Goal: Information Seeking & Learning: Learn about a topic

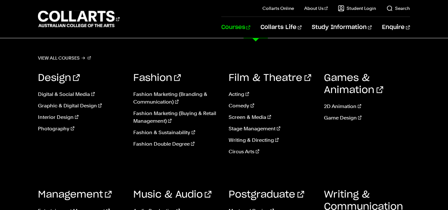
click at [250, 28] on link "Courses" at bounding box center [235, 27] width 29 height 21
click at [156, 194] on link "Music & Audio" at bounding box center [172, 195] width 78 height 10
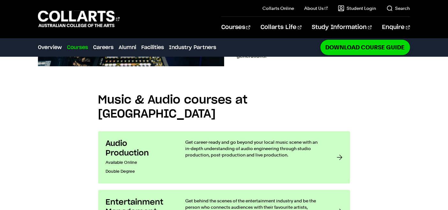
scroll to position [443, 0]
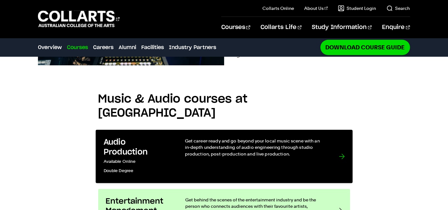
click at [248, 138] on p "Get career-ready and go beyond your local music scene with an in-depth understa…" at bounding box center [255, 147] width 141 height 19
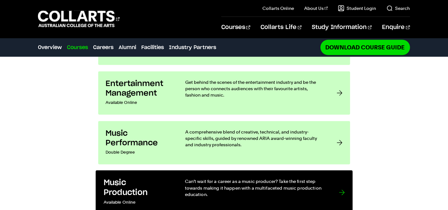
scroll to position [561, 0]
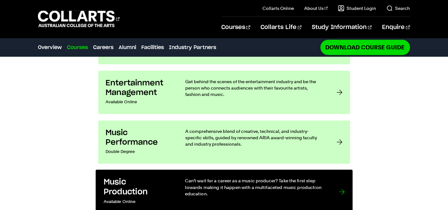
click at [189, 178] on p "Can’t wait for a career as a music producer? Take the first step towards making…" at bounding box center [255, 187] width 141 height 19
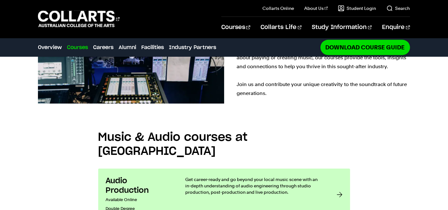
scroll to position [398, 0]
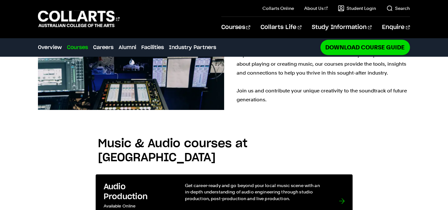
click at [220, 182] on div "Get career-ready and go beyond your local music scene with an in-depth understa…" at bounding box center [255, 201] width 141 height 38
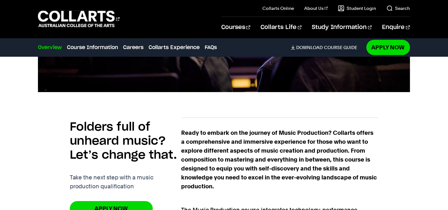
scroll to position [329, 0]
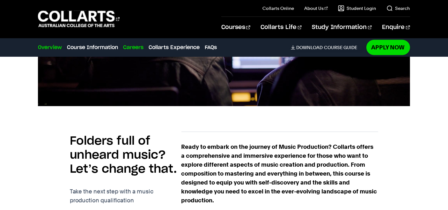
click at [135, 48] on link "Careers" at bounding box center [133, 48] width 20 height 8
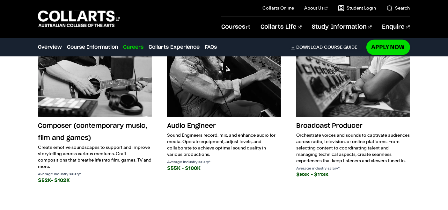
scroll to position [1208, 0]
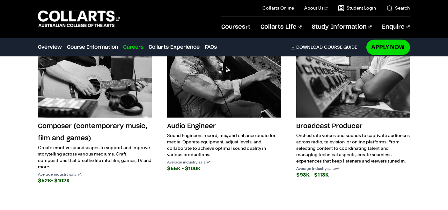
click at [113, 149] on p "Create emotive soundscapes to support and improve storytelling across various m…" at bounding box center [95, 157] width 114 height 26
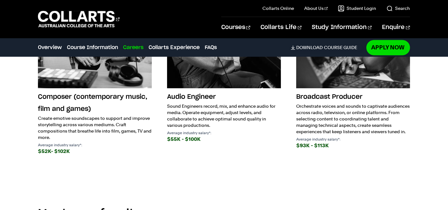
scroll to position [1235, 0]
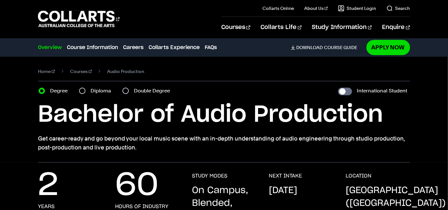
click at [92, 93] on label "Diploma" at bounding box center [103, 90] width 24 height 9
click at [85, 93] on input "Diploma" at bounding box center [82, 91] width 6 height 6
radio input "true"
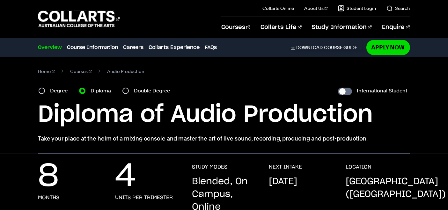
click at [139, 91] on label "Double Degree" at bounding box center [154, 90] width 40 height 9
click at [129, 91] on input "Double Degree" at bounding box center [125, 91] width 6 height 6
radio input "true"
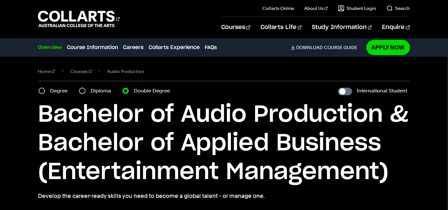
click at [89, 88] on div "Diploma" at bounding box center [97, 90] width 36 height 9
click at [91, 87] on label "Diploma" at bounding box center [103, 90] width 24 height 9
click at [85, 88] on input "Diploma" at bounding box center [82, 91] width 6 height 6
radio input "true"
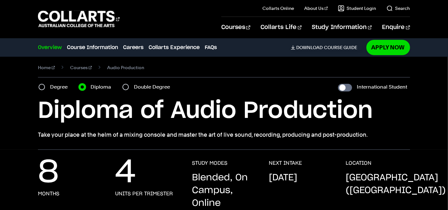
scroll to position [3, 0]
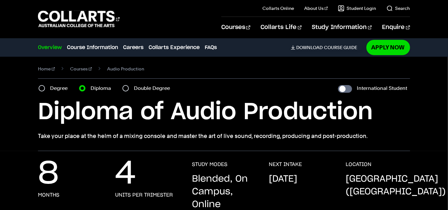
click at [54, 85] on label "Degree" at bounding box center [60, 88] width 21 height 9
click at [45, 85] on input "Degree" at bounding box center [42, 88] width 6 height 6
radio input "true"
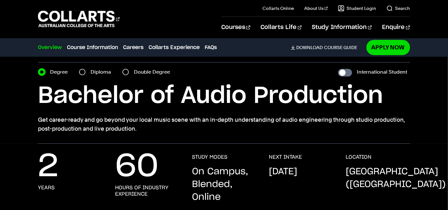
scroll to position [16, 0]
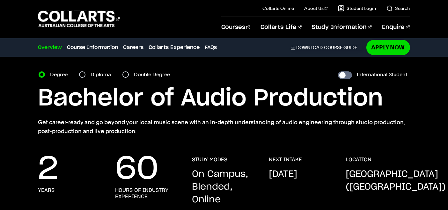
click at [98, 80] on section "Home Courses Audio Production Course variant Degree Diploma Double Degree Inter…" at bounding box center [224, 93] width 372 height 106
click at [103, 75] on label "Diploma" at bounding box center [103, 74] width 24 height 9
click at [85, 75] on input "Diploma" at bounding box center [82, 74] width 6 height 6
radio input "true"
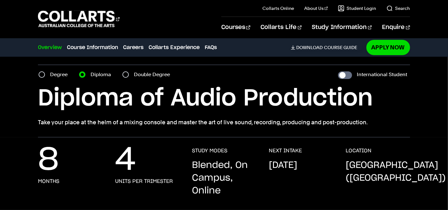
click at [132, 77] on div "Double Degree" at bounding box center [147, 74] width 51 height 9
